Goal: Complete application form: Complete application form

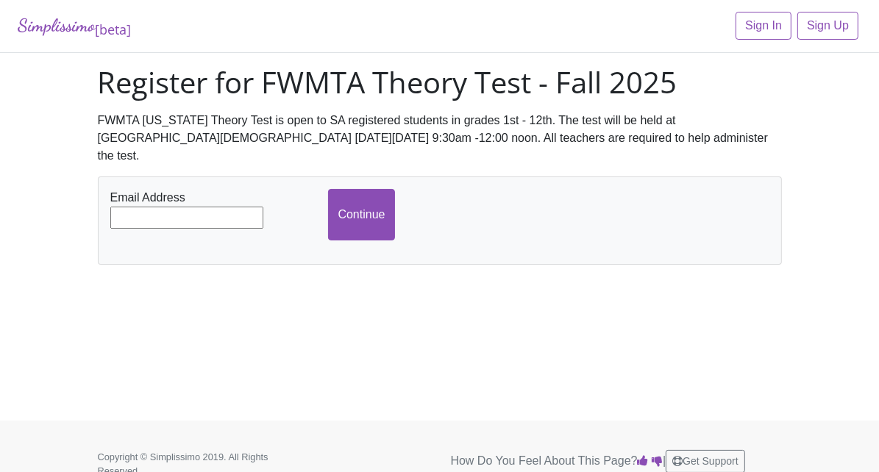
click at [127, 207] on input "text" at bounding box center [186, 218] width 153 height 22
type input "[EMAIL_ADDRESS][DOMAIN_NAME]"
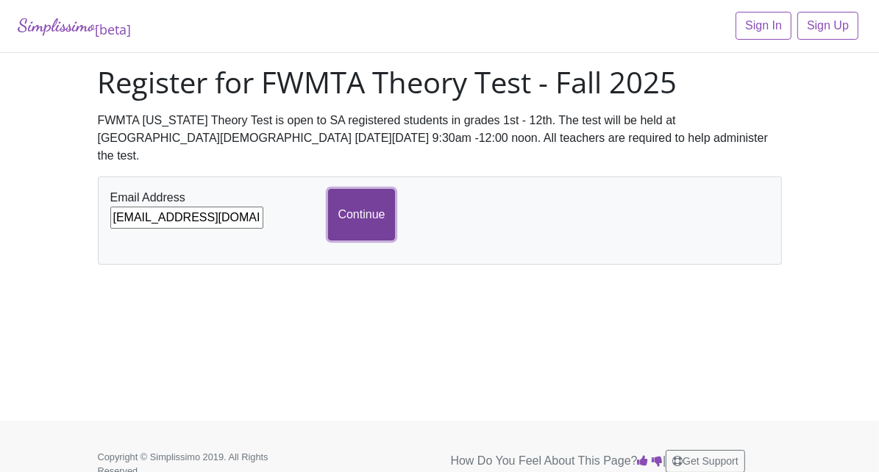
click at [339, 189] on input "Continue" at bounding box center [361, 215] width 66 height 52
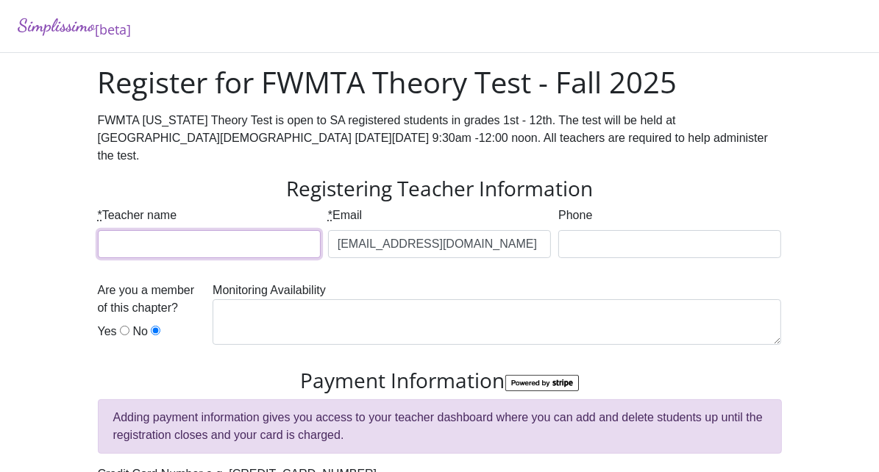
click at [98, 230] on input "* Teacher name" at bounding box center [209, 244] width 223 height 28
type input "[PERSON_NAME]"
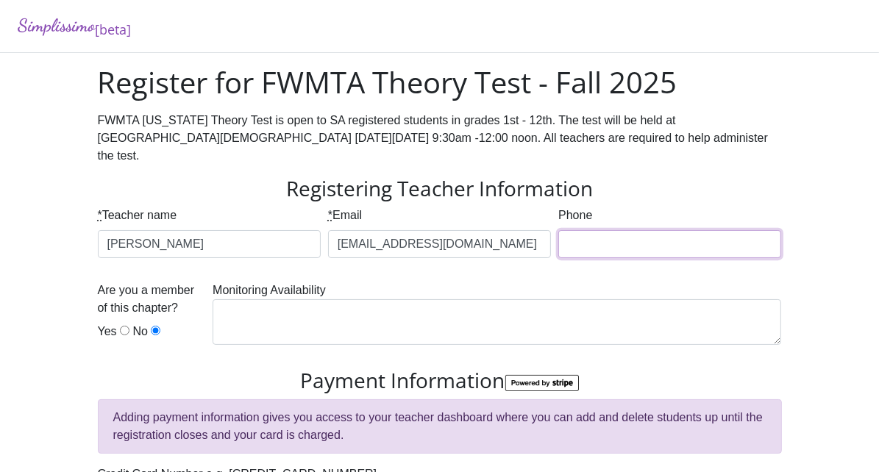
click at [595, 230] on input "Phone" at bounding box center [670, 244] width 223 height 28
type input "8176482939"
click at [120, 326] on input "Yes" at bounding box center [125, 331] width 10 height 10
radio input "true"
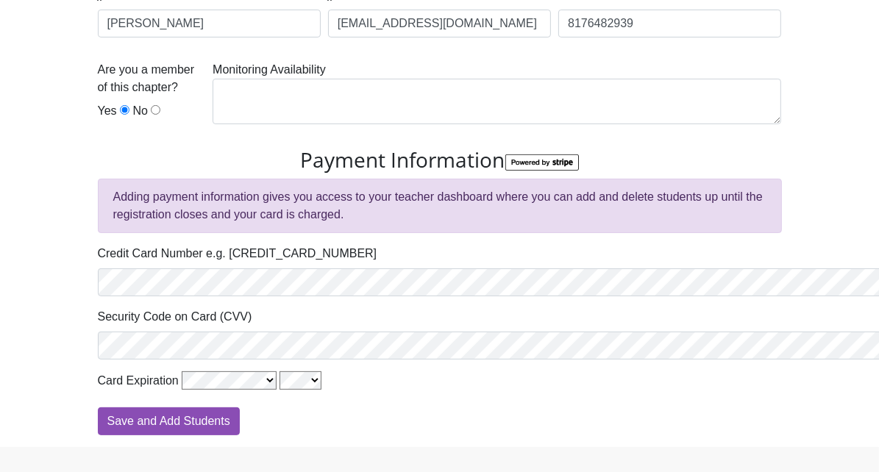
scroll to position [236, 0]
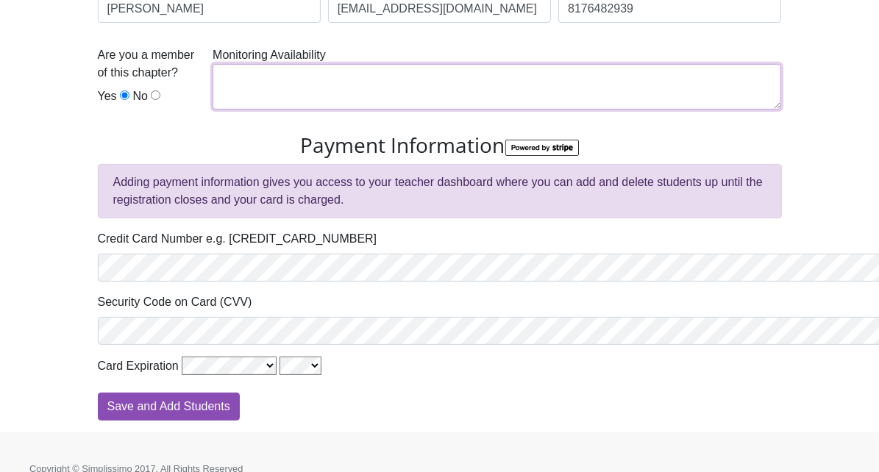
click at [233, 78] on textarea at bounding box center [497, 87] width 569 height 46
type textarea "yes"
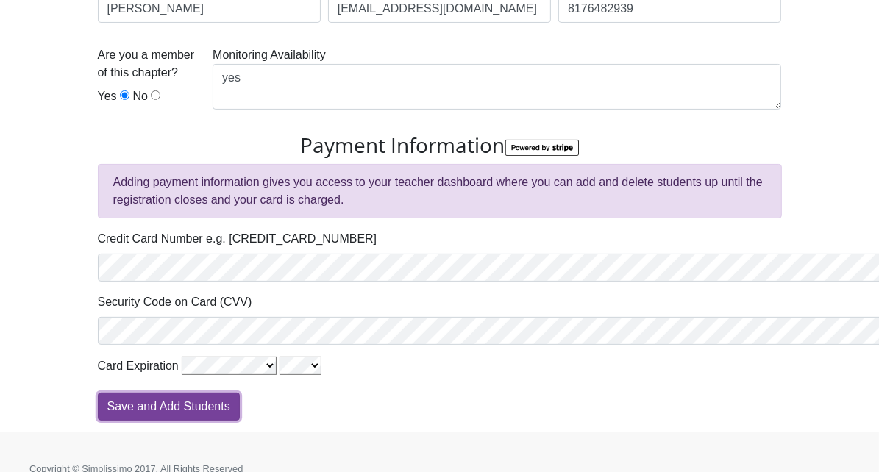
click at [98, 393] on input "Save and Add Students" at bounding box center [169, 407] width 142 height 28
type input "Processing"
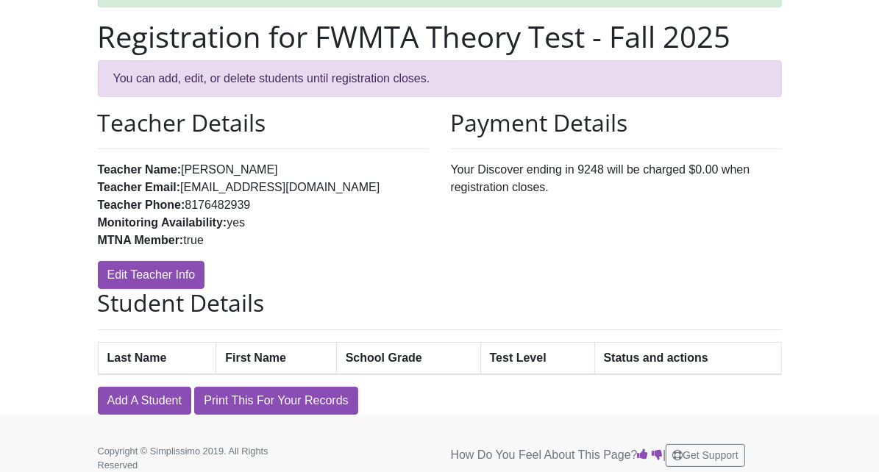
scroll to position [100, 0]
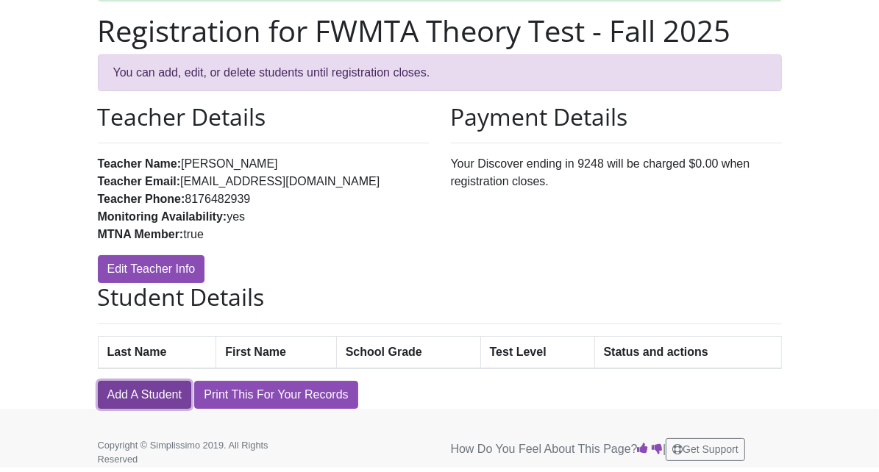
click at [98, 390] on link "Add A Student" at bounding box center [144, 395] width 93 height 28
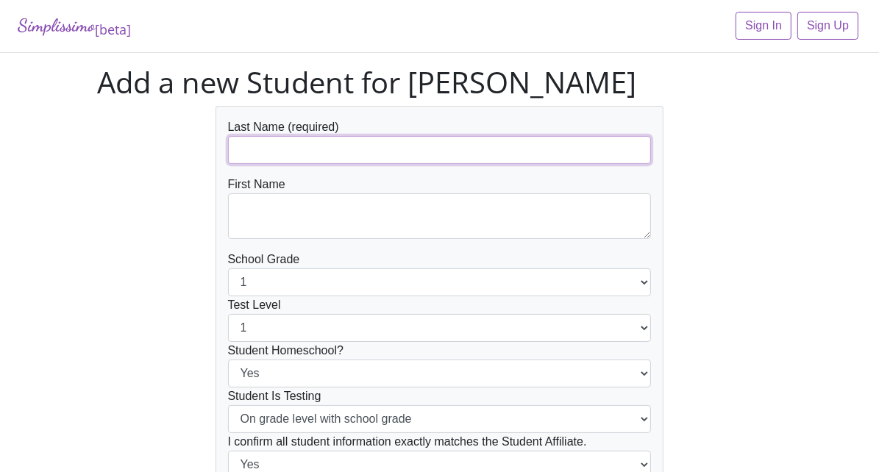
click at [228, 144] on input "text" at bounding box center [440, 150] width 424 height 28
type input "Braunlin"
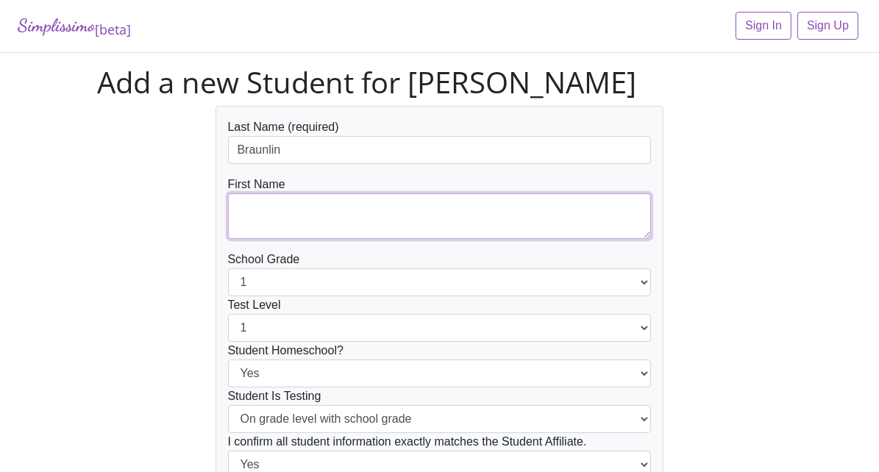
click at [228, 216] on textarea at bounding box center [440, 217] width 424 height 46
type textarea "Joy"
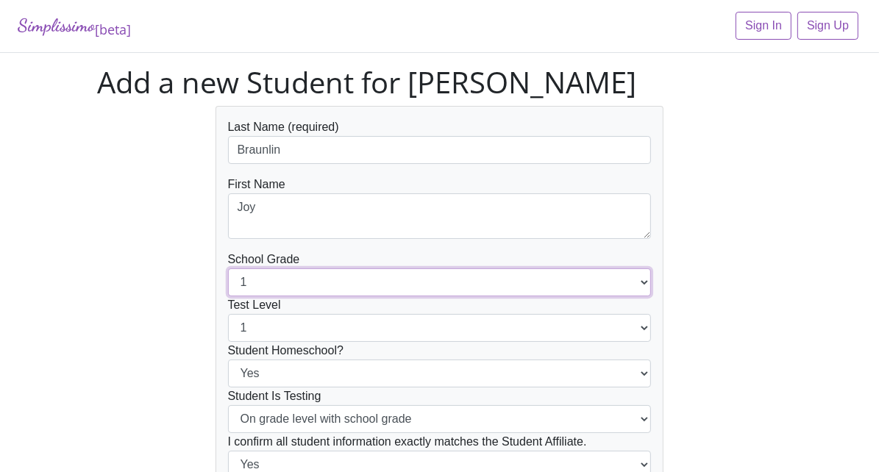
click at [228, 280] on select "1 2 3 4 5 6 7 8 9 10 11 12" at bounding box center [440, 283] width 424 height 28
select select "3"
click at [228, 269] on select "1 2 3 4 5 6 7 8 9 10 11 12" at bounding box center [440, 283] width 424 height 28
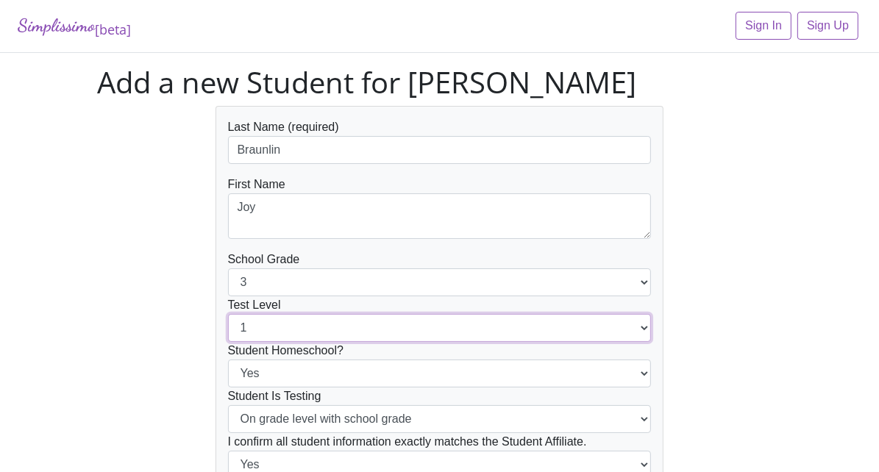
click at [228, 326] on select "1 2 3 4 5 6 7 8 9 10 11 12" at bounding box center [440, 328] width 424 height 28
select select "3"
click at [228, 314] on select "1 2 3 4 5 6 7 8 9 10 11 12" at bounding box center [440, 328] width 424 height 28
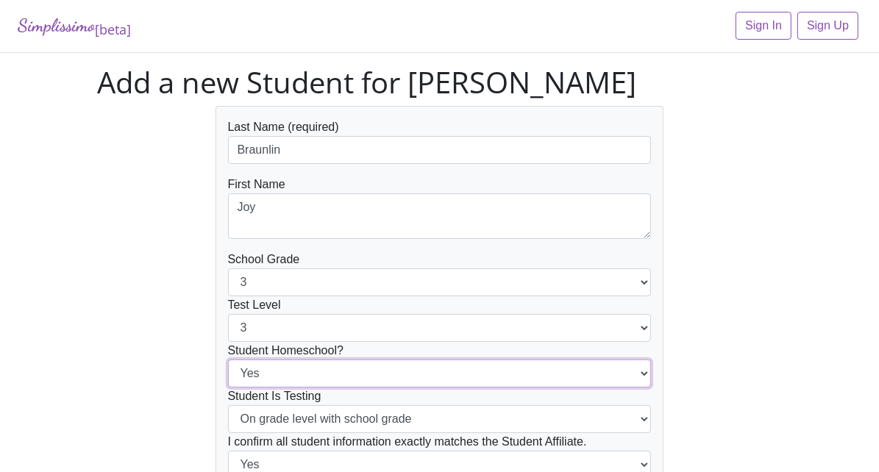
click at [652, 375] on select "Yes No" at bounding box center [440, 374] width 424 height 28
select select "No"
click at [228, 360] on select "Yes No" at bounding box center [440, 374] width 424 height 28
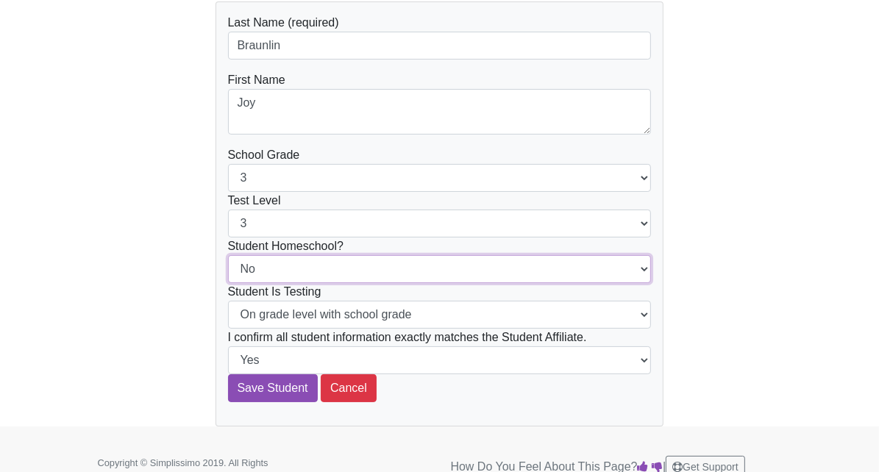
scroll to position [121, 0]
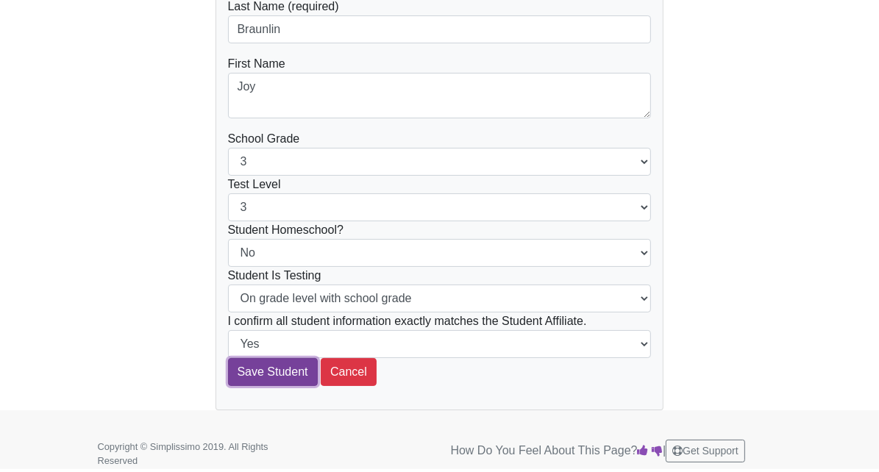
click at [228, 373] on input "Save Student" at bounding box center [273, 372] width 90 height 28
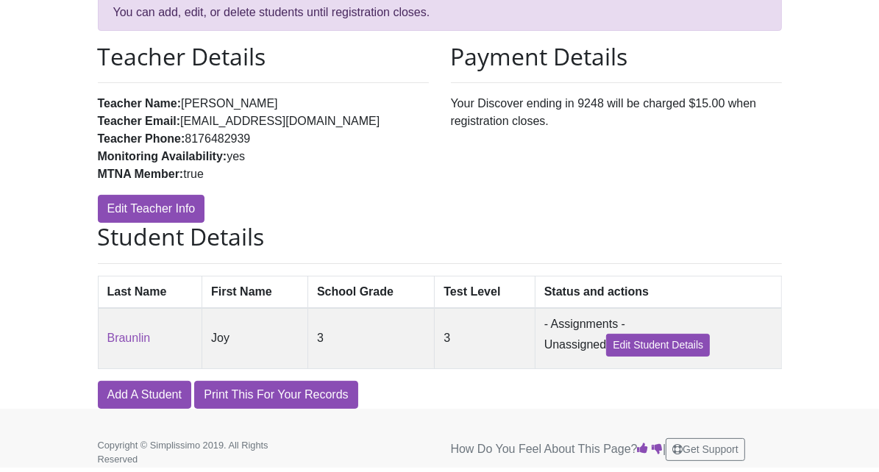
scroll to position [163, 0]
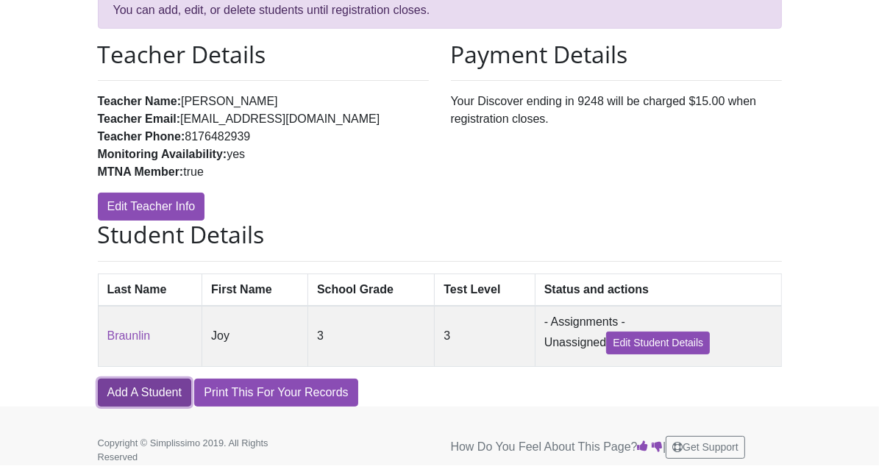
click at [98, 392] on link "Add A Student" at bounding box center [144, 393] width 93 height 28
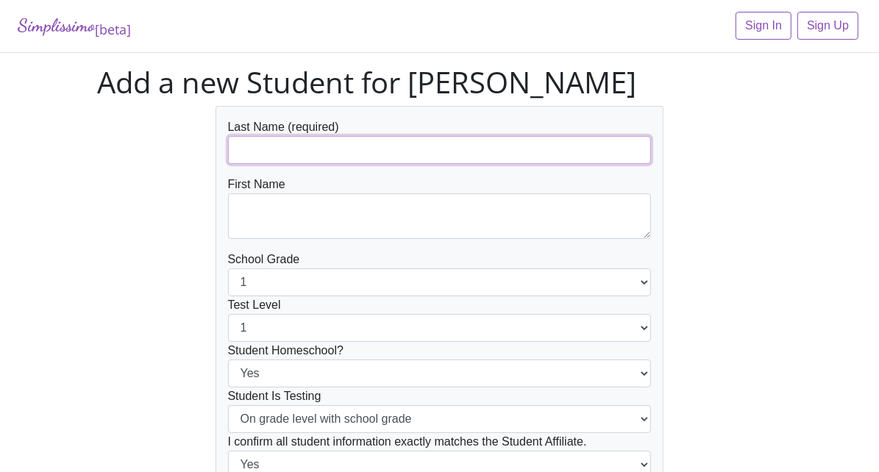
click at [228, 149] on input "text" at bounding box center [440, 150] width 424 height 28
type input "[PERSON_NAME]"
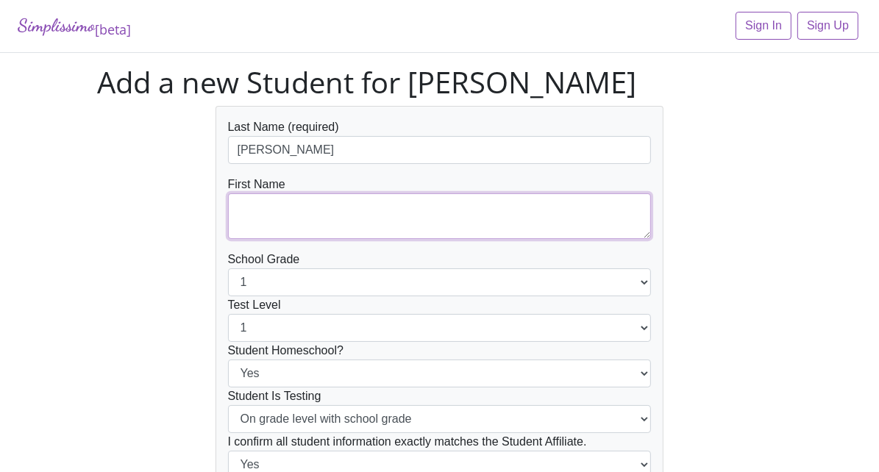
click at [228, 212] on textarea at bounding box center [440, 217] width 424 height 46
type textarea "Lyren"
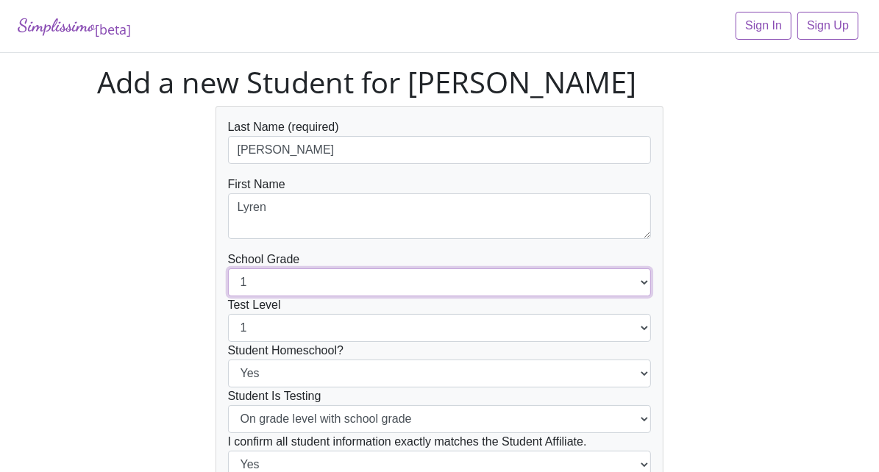
click at [228, 283] on select "1 2 3 4 5 6 7 8 9 10 11 12" at bounding box center [440, 283] width 424 height 28
select select "11"
click at [228, 269] on select "1 2 3 4 5 6 7 8 9 10 11 12" at bounding box center [440, 283] width 424 height 28
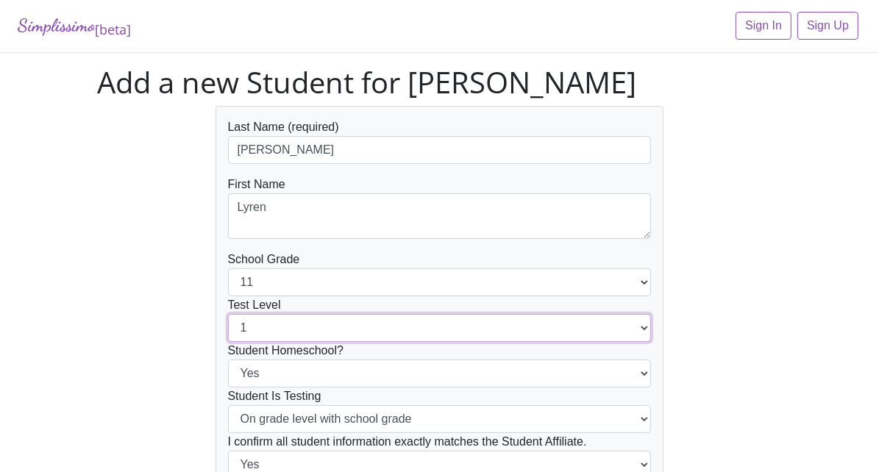
click at [228, 328] on select "1 2 3 4 5 6 7 8 9 10 11 12" at bounding box center [440, 328] width 424 height 28
select select "11"
click at [228, 314] on select "1 2 3 4 5 6 7 8 9 10 11 12" at bounding box center [440, 328] width 424 height 28
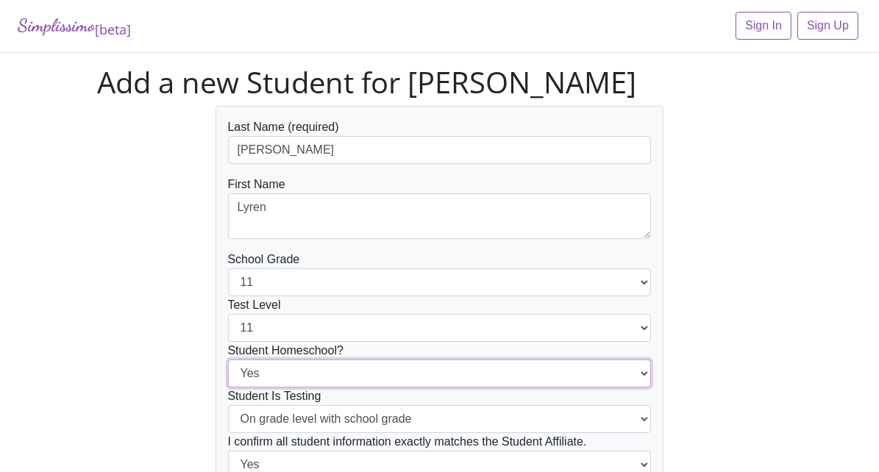
click at [652, 375] on select "Yes No" at bounding box center [440, 374] width 424 height 28
select select "No"
click at [228, 360] on select "Yes No" at bounding box center [440, 374] width 424 height 28
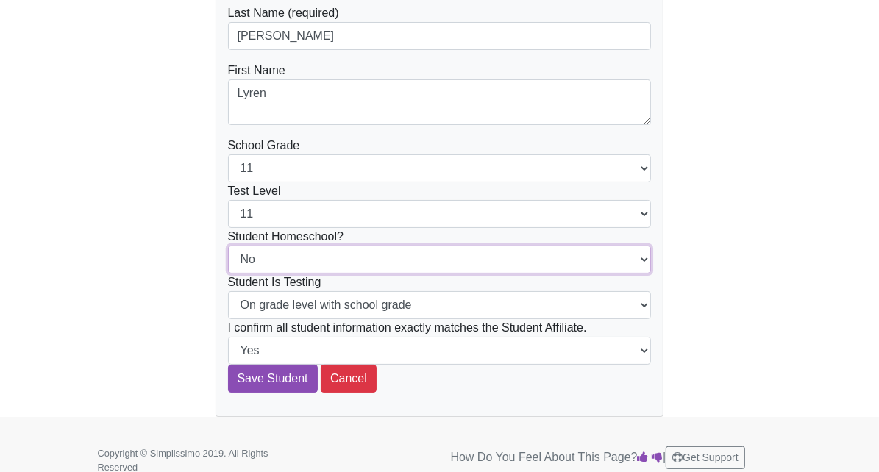
scroll to position [121, 0]
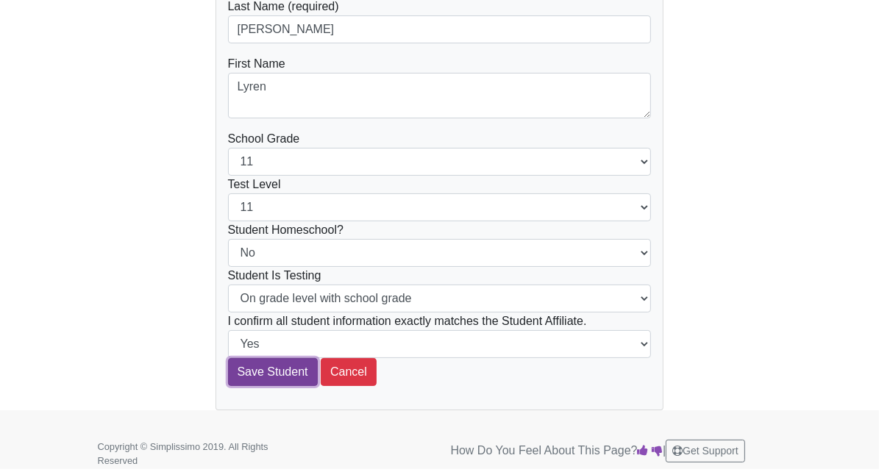
click at [228, 369] on input "Save Student" at bounding box center [273, 372] width 90 height 28
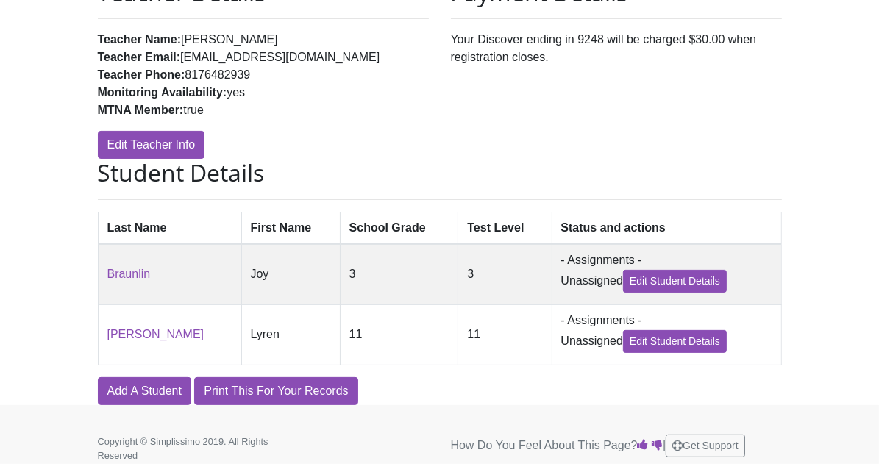
scroll to position [225, 0]
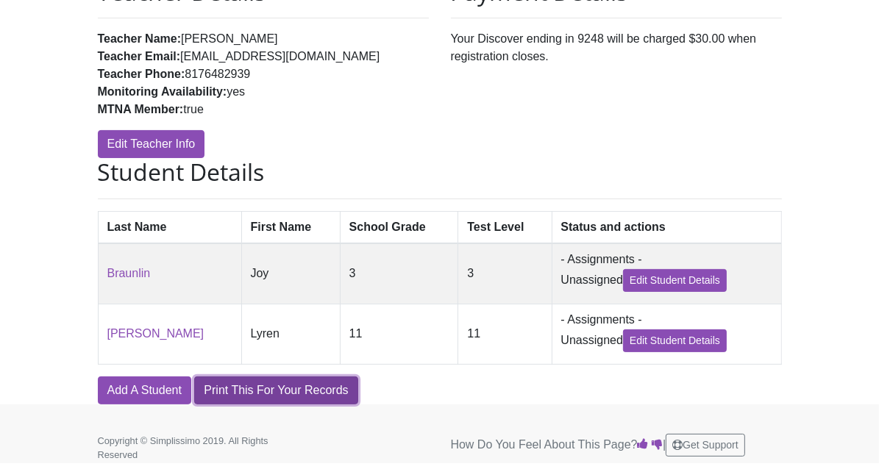
click at [194, 398] on link "Print This For Your Records" at bounding box center [275, 391] width 163 height 28
